Goal: Transaction & Acquisition: Subscribe to service/newsletter

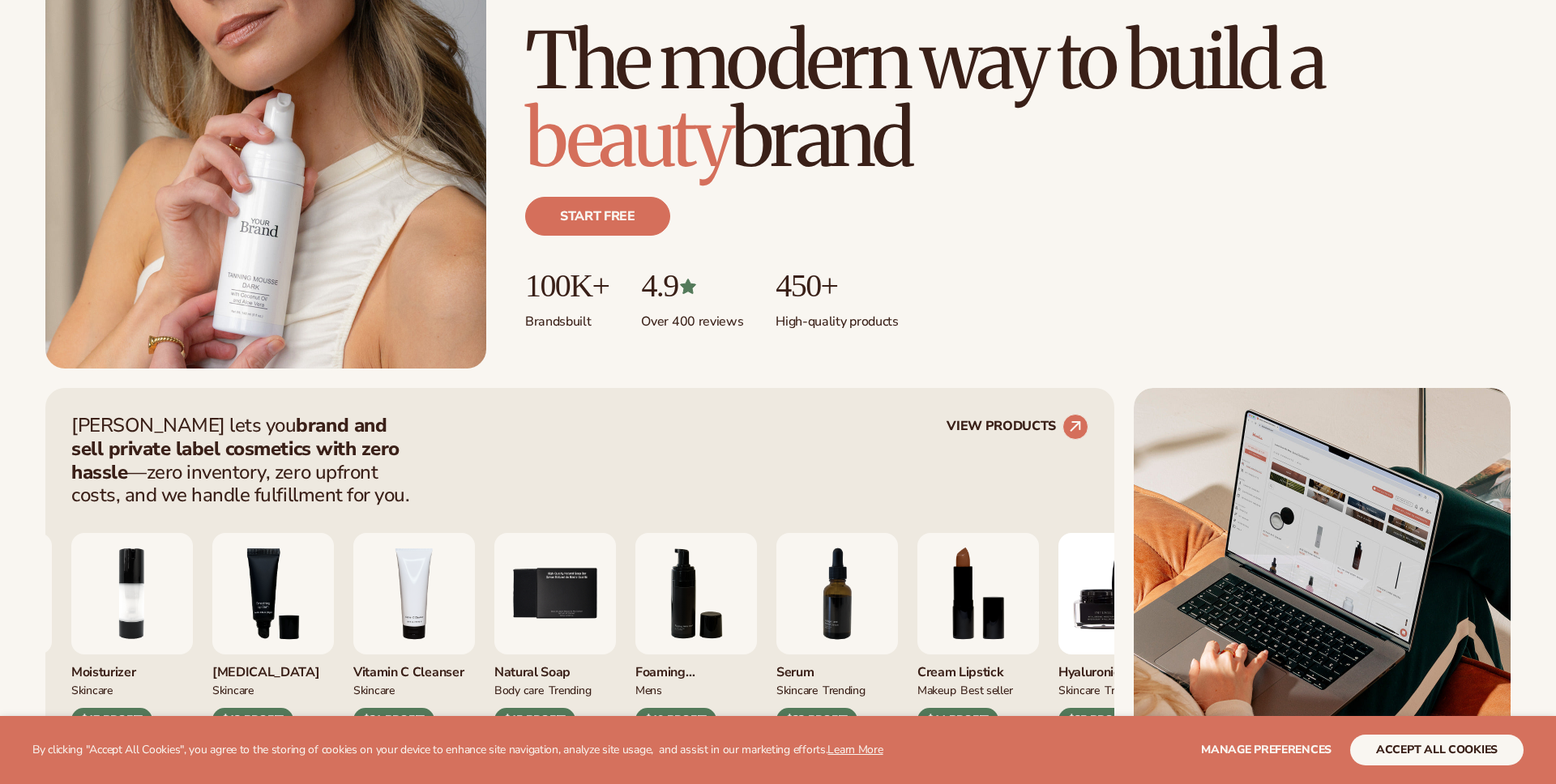
scroll to position [478, 0]
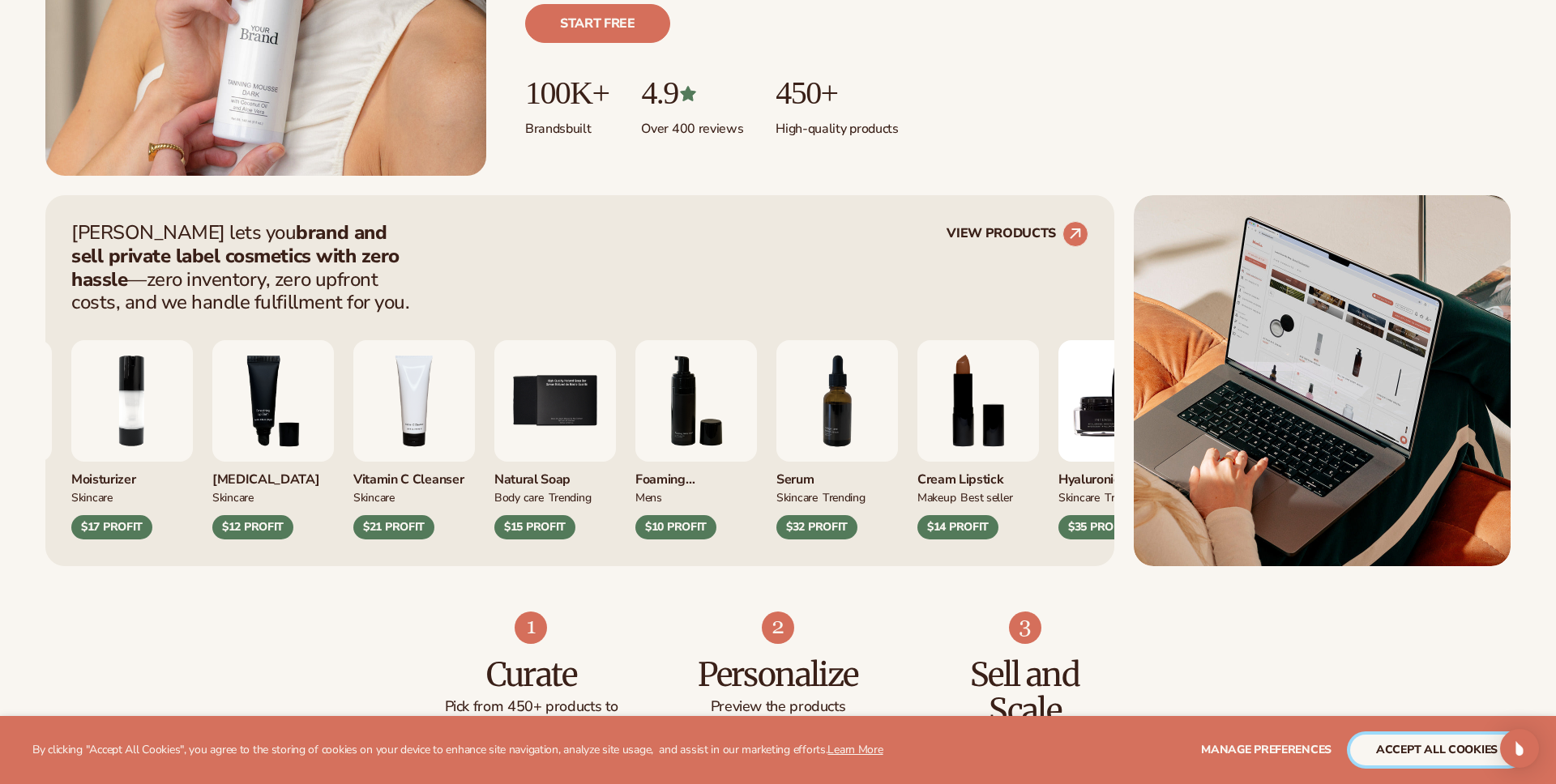
click at [1406, 752] on button "accept all cookies" at bounding box center [1436, 750] width 174 height 31
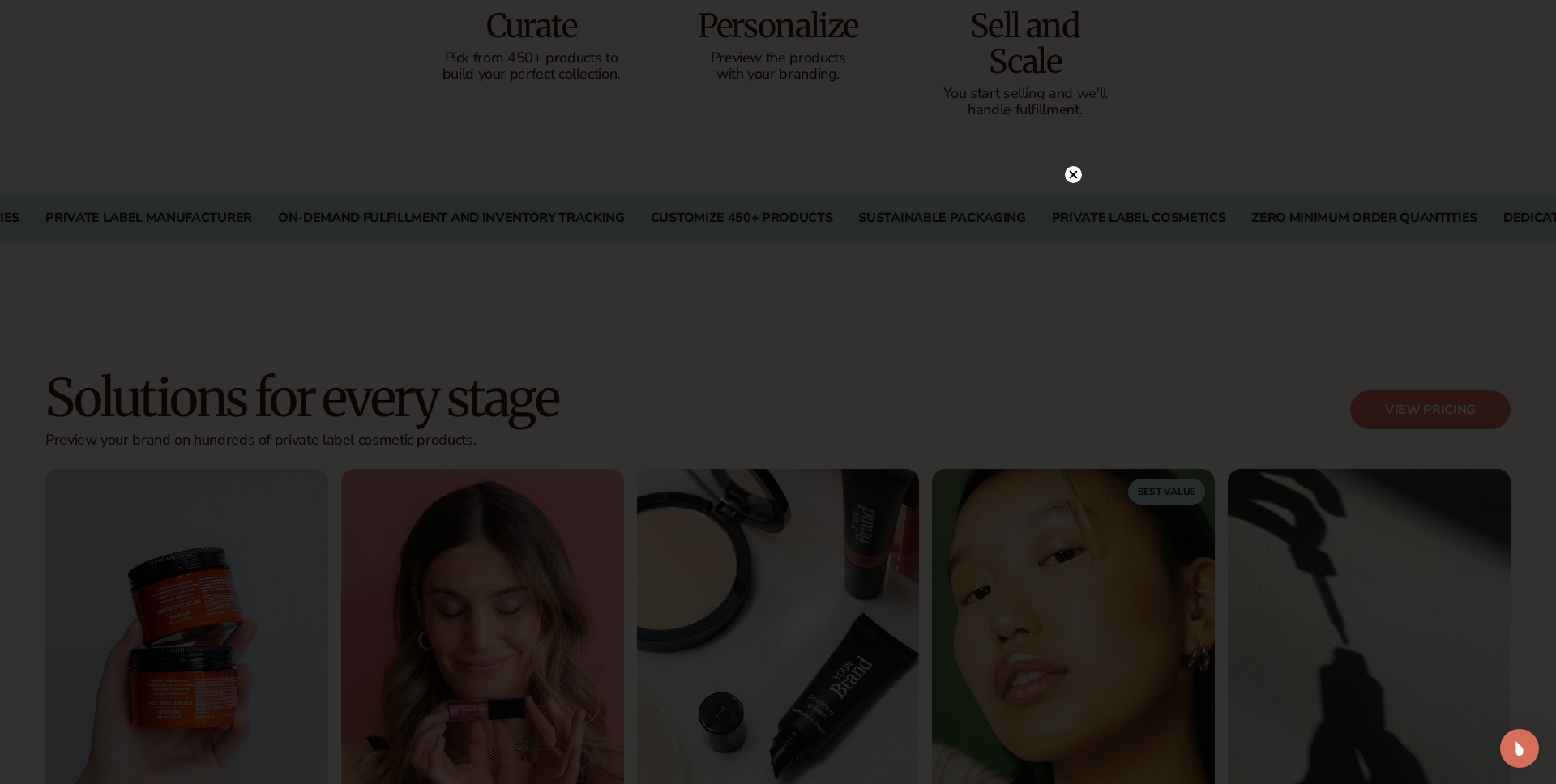
scroll to position [1226, 0]
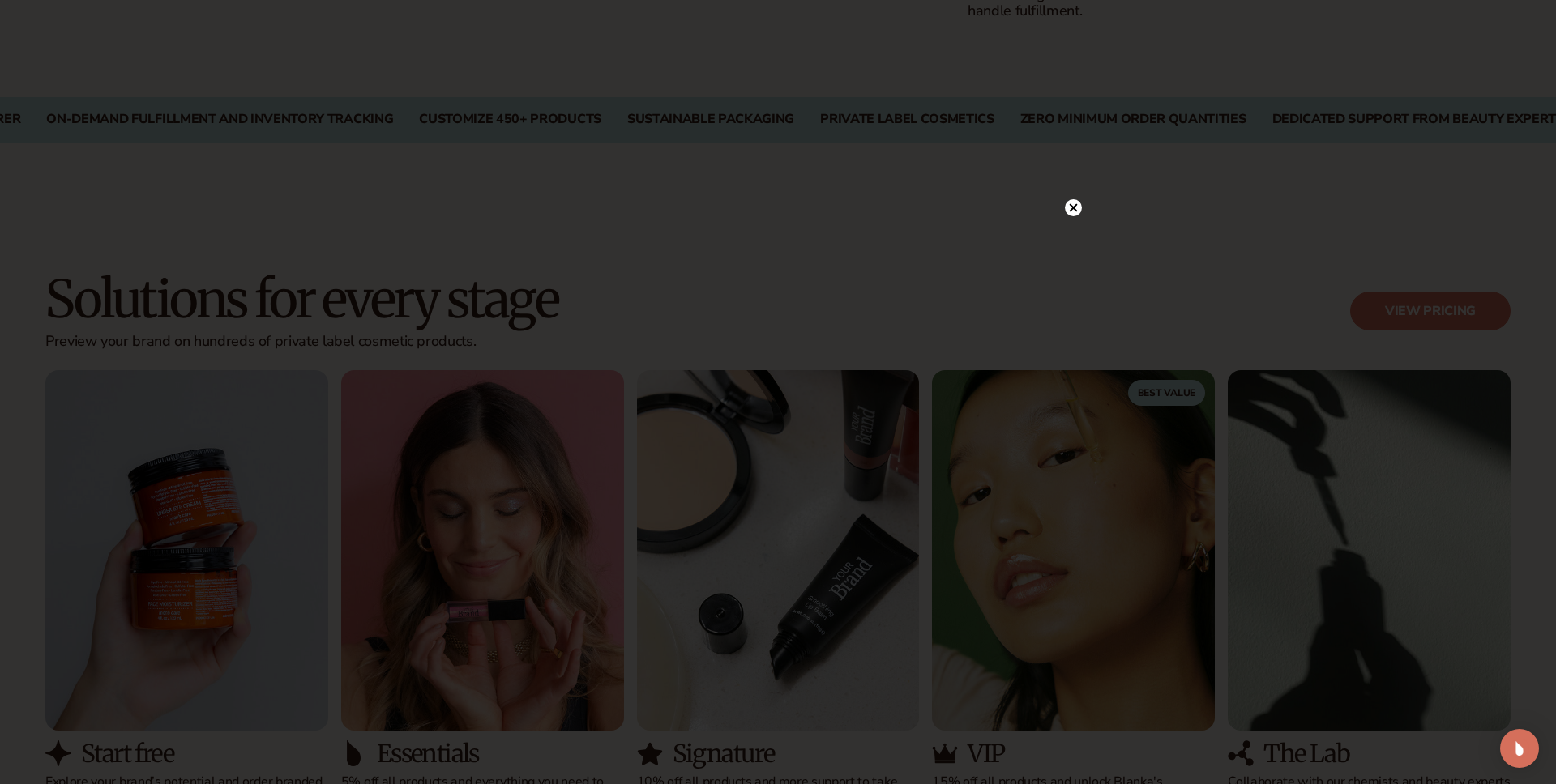
click at [1074, 210] on circle at bounding box center [1074, 208] width 17 height 17
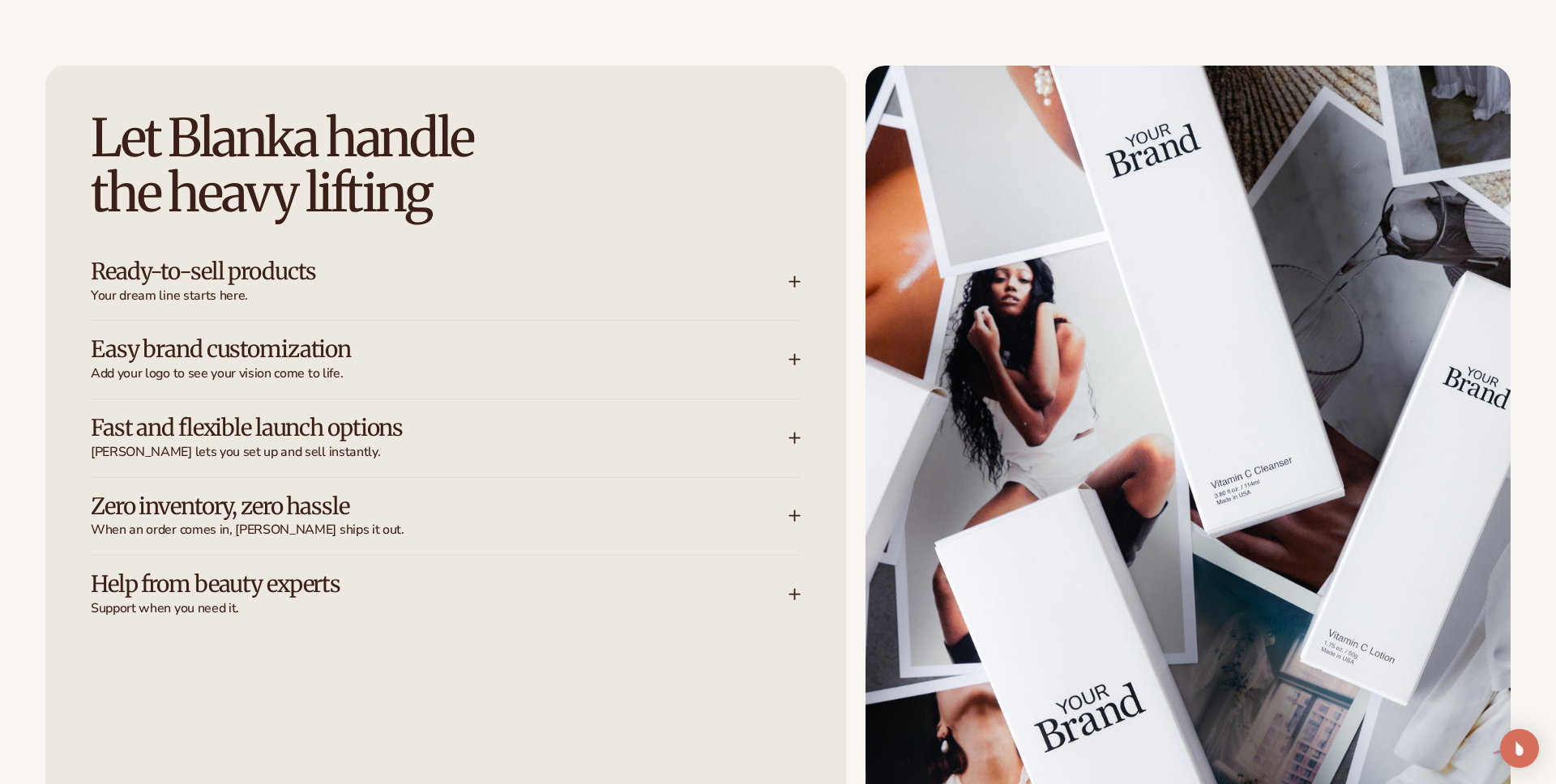
scroll to position [2110, 0]
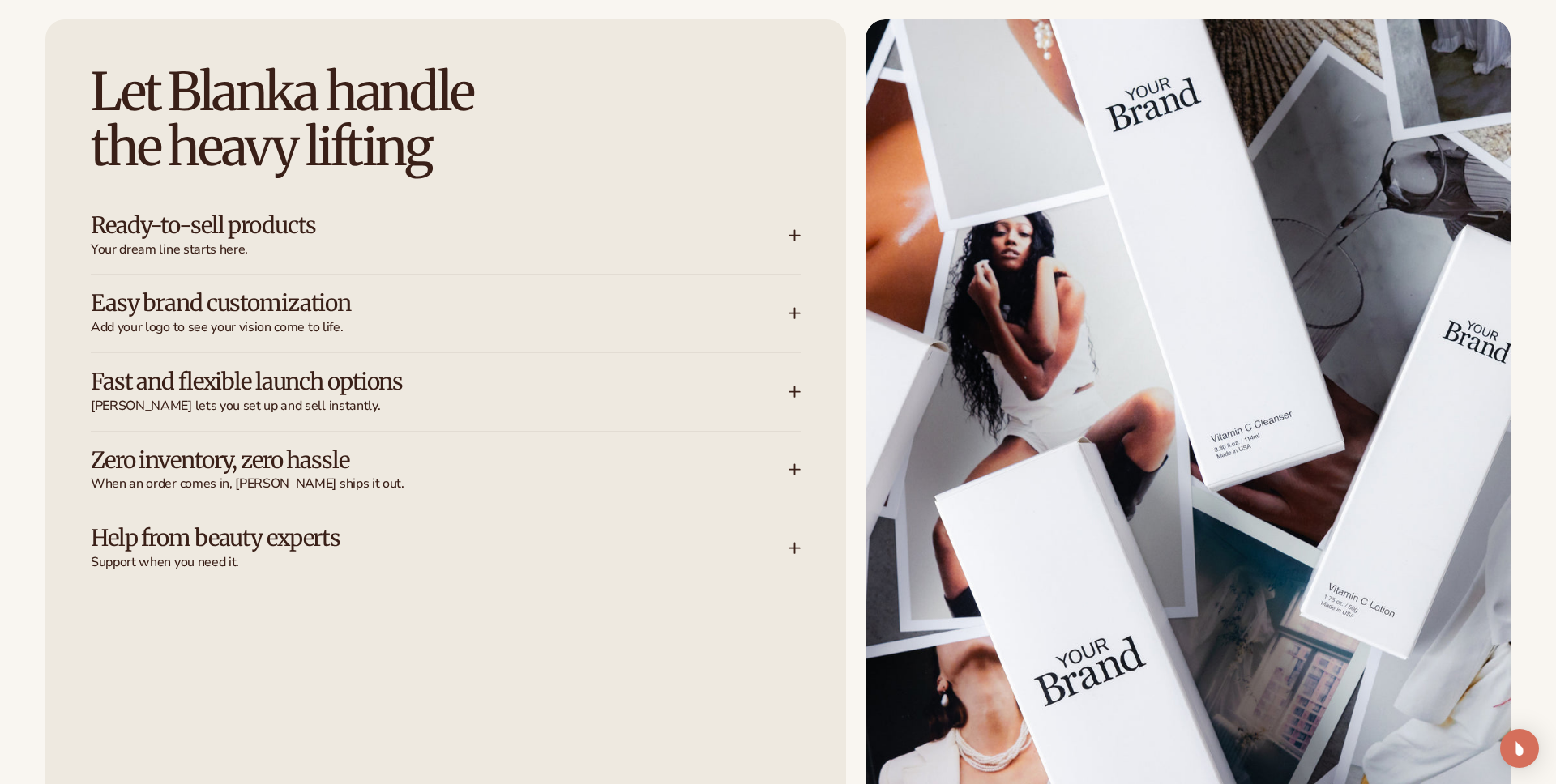
click at [427, 255] on span "Your dream line starts here." at bounding box center [440, 250] width 698 height 17
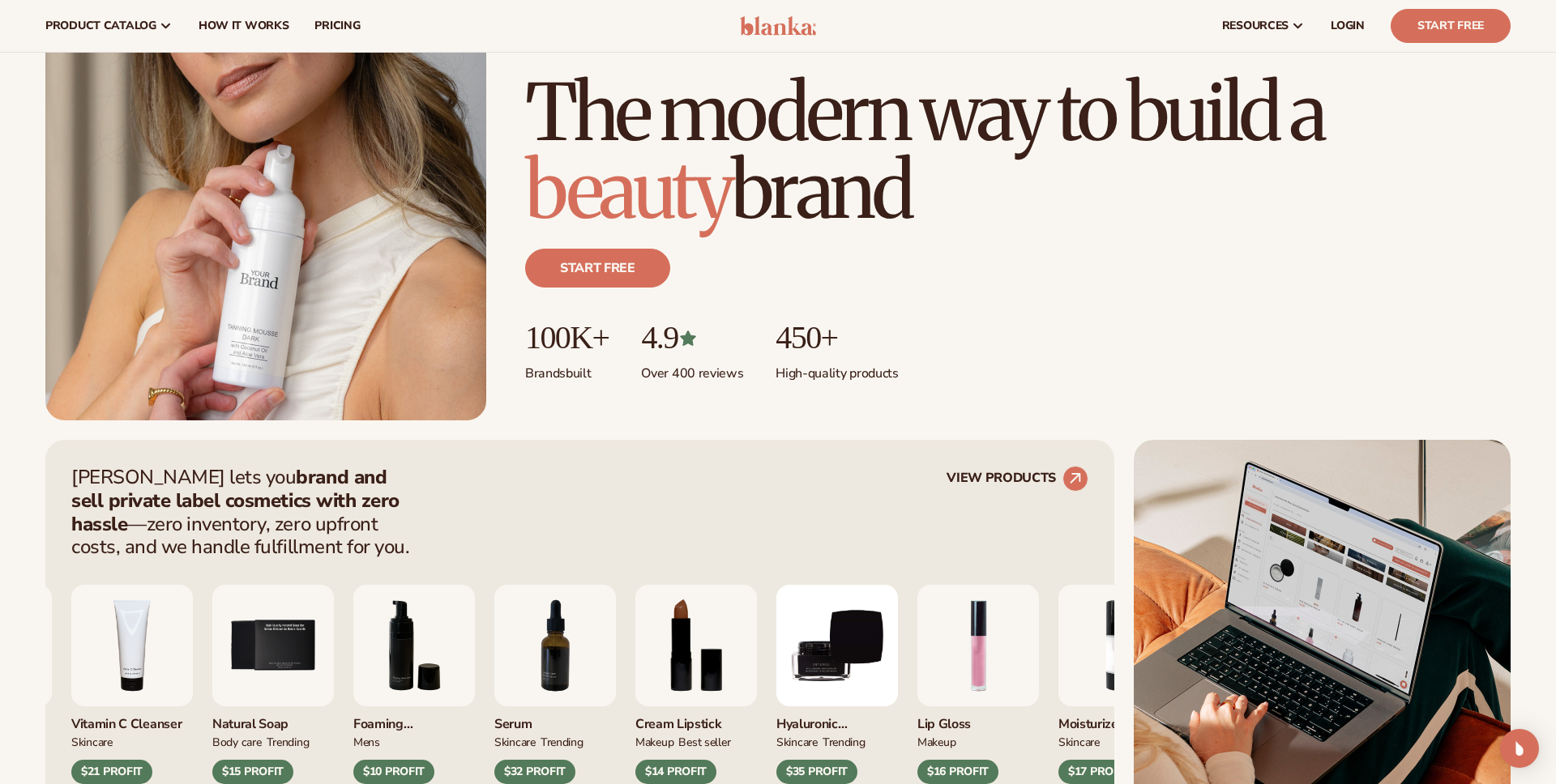
scroll to position [0, 0]
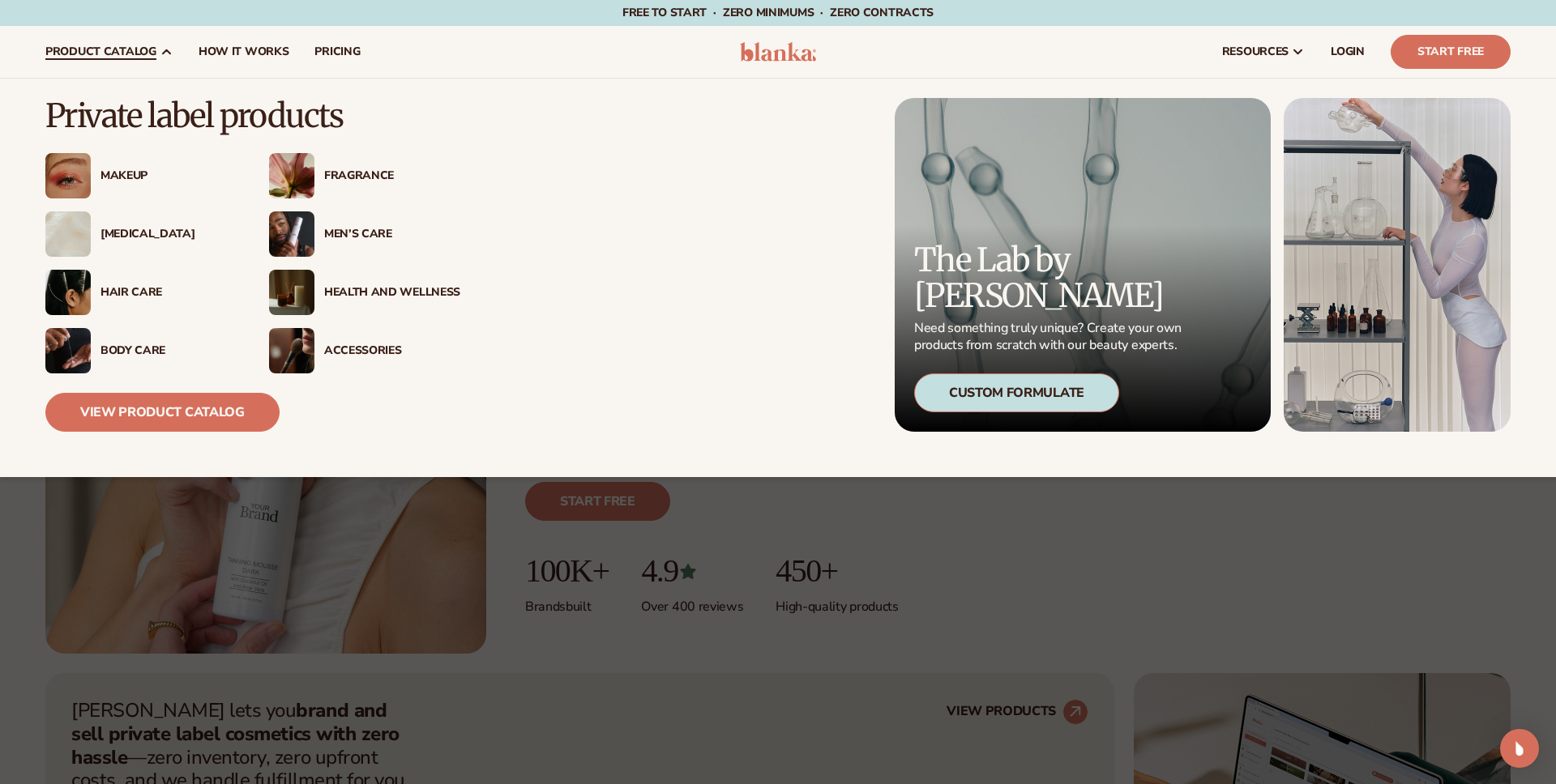
click at [133, 175] on div "Makeup" at bounding box center [169, 176] width 136 height 13
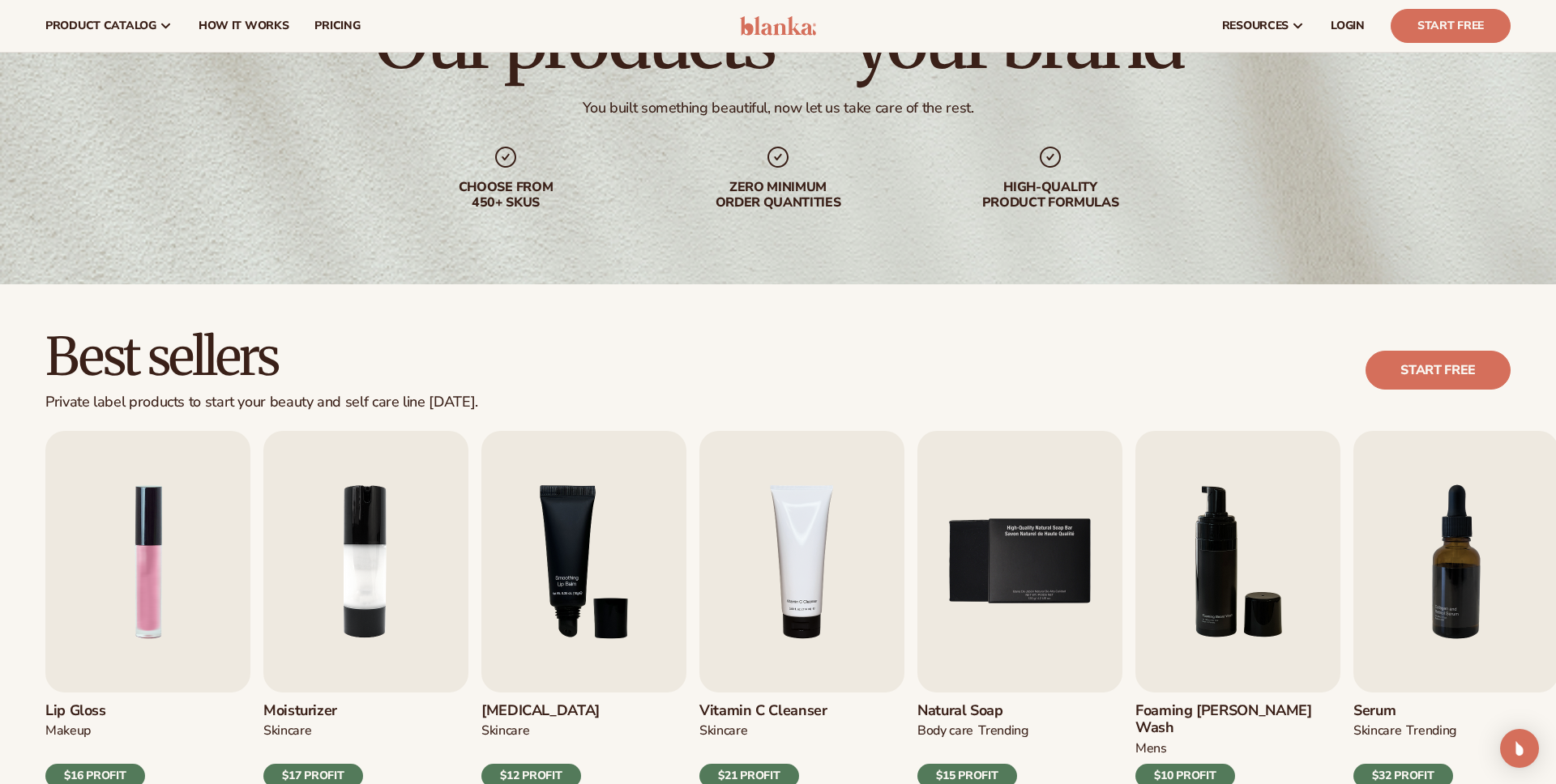
scroll to position [308, 0]
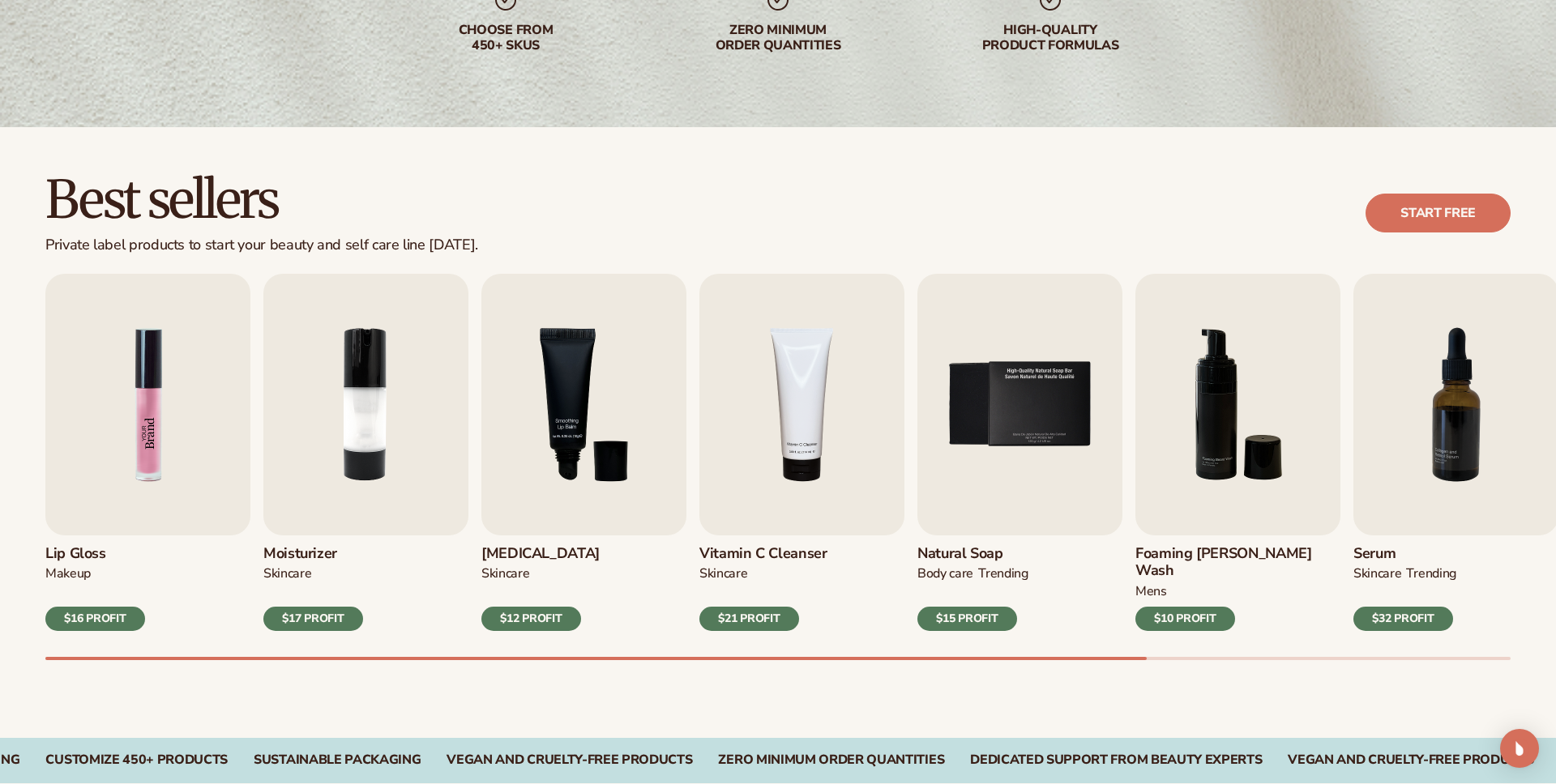
click at [150, 413] on img "1 / 9" at bounding box center [148, 404] width 205 height 262
click at [147, 419] on img "1 / 9" at bounding box center [148, 404] width 205 height 262
click at [110, 607] on div "$16 PROFIT" at bounding box center [95, 618] width 100 height 24
click at [159, 452] on img "1 / 9" at bounding box center [148, 404] width 205 height 262
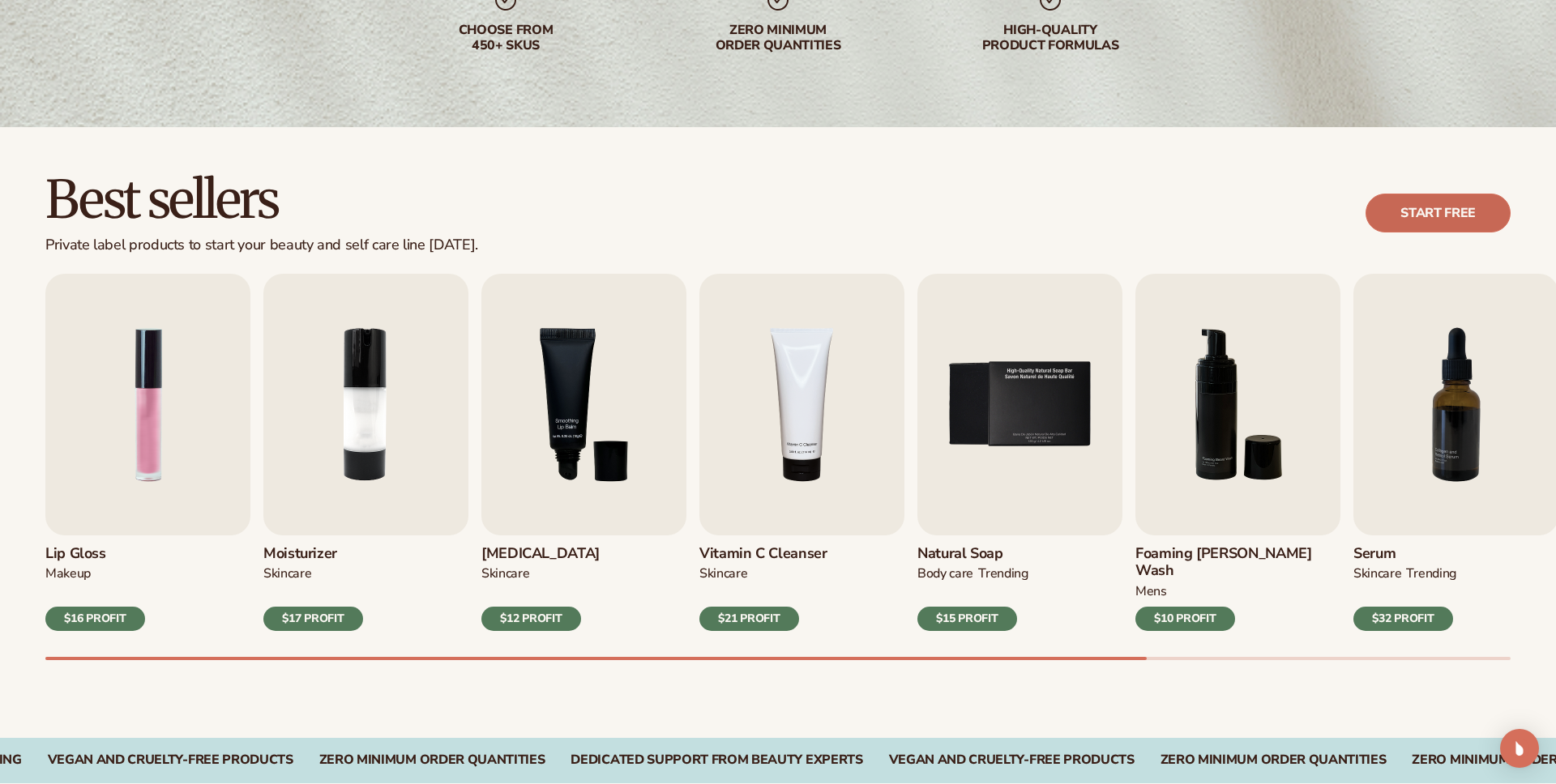
click at [1444, 207] on link "Start free" at bounding box center [1437, 213] width 145 height 39
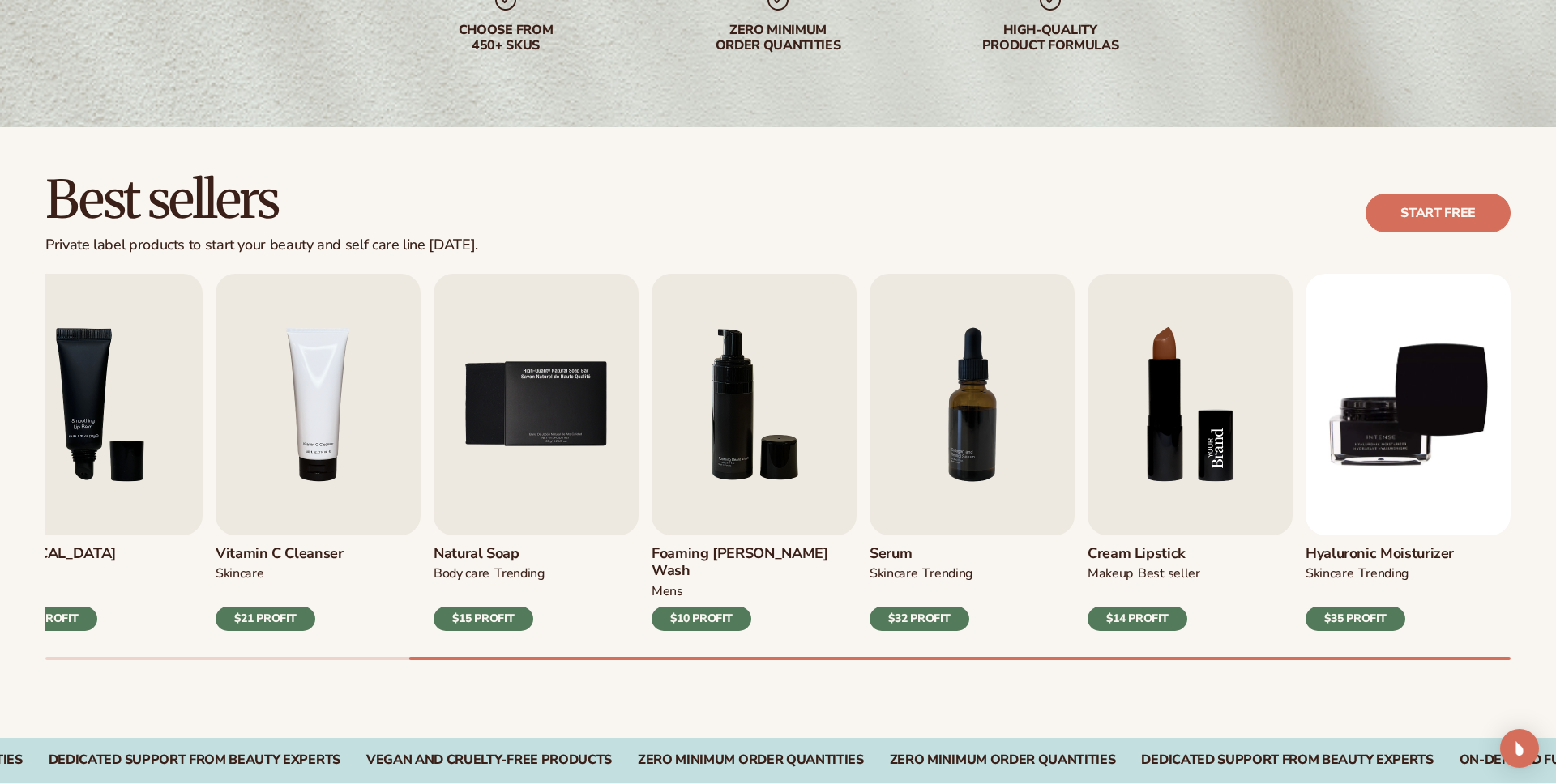
click at [1163, 405] on img "8 / 9" at bounding box center [1190, 404] width 205 height 262
